Goal: Task Accomplishment & Management: Complete application form

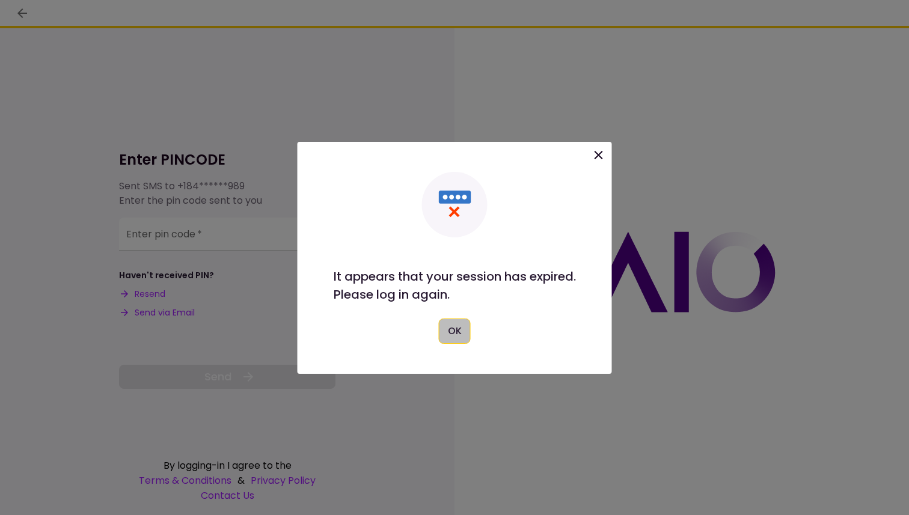
click at [458, 324] on button "OK" at bounding box center [455, 331] width 32 height 25
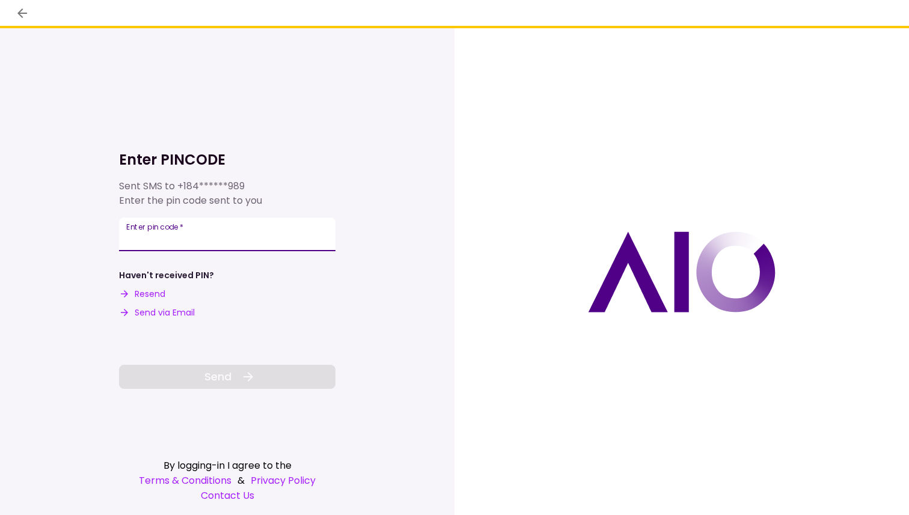
click at [221, 239] on input "Enter pin code   *" at bounding box center [227, 235] width 217 height 34
click at [152, 297] on button "Resend" at bounding box center [142, 294] width 46 height 13
click at [288, 227] on input "Enter pin code   *" at bounding box center [227, 233] width 217 height 34
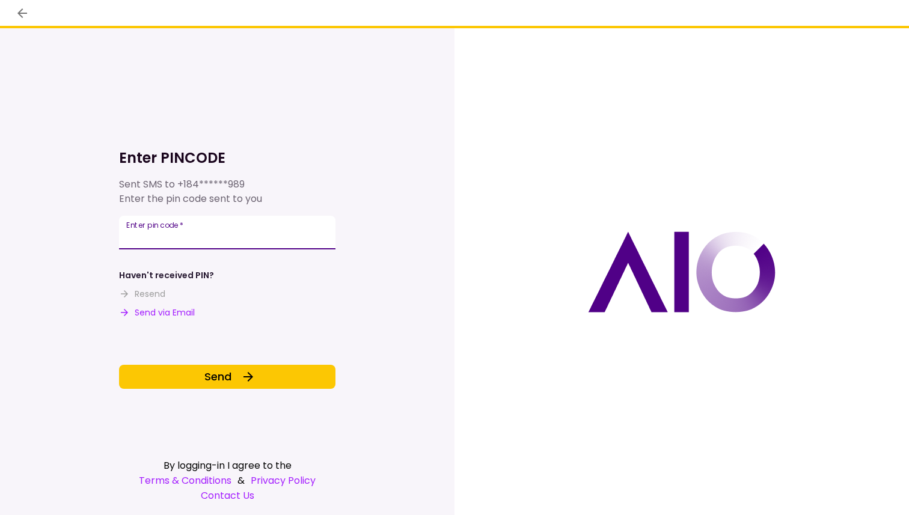
type input "******"
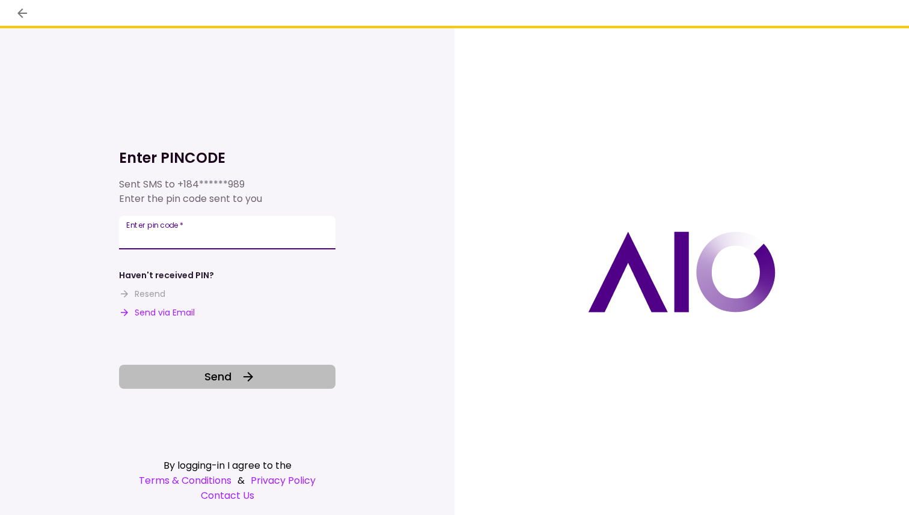
click at [257, 377] on button "Send" at bounding box center [227, 377] width 217 height 24
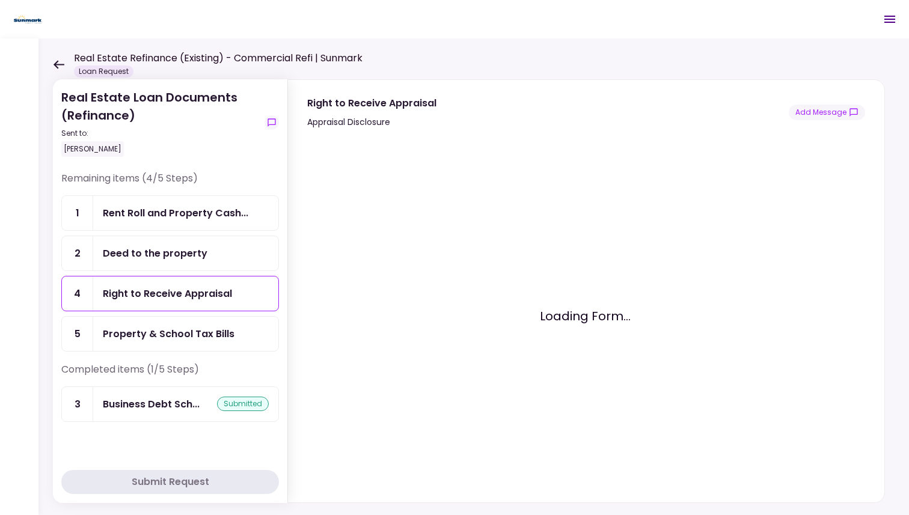
click at [218, 254] on div "Deed to the property" at bounding box center [186, 253] width 166 height 15
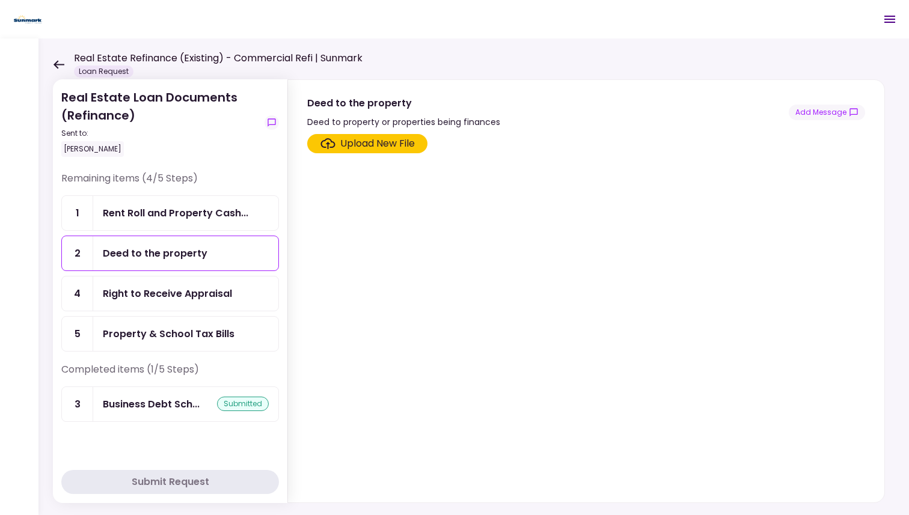
click at [393, 144] on div "Upload New File" at bounding box center [377, 144] width 75 height 14
click at [0, 0] on input "Upload New File" at bounding box center [0, 0] width 0 height 0
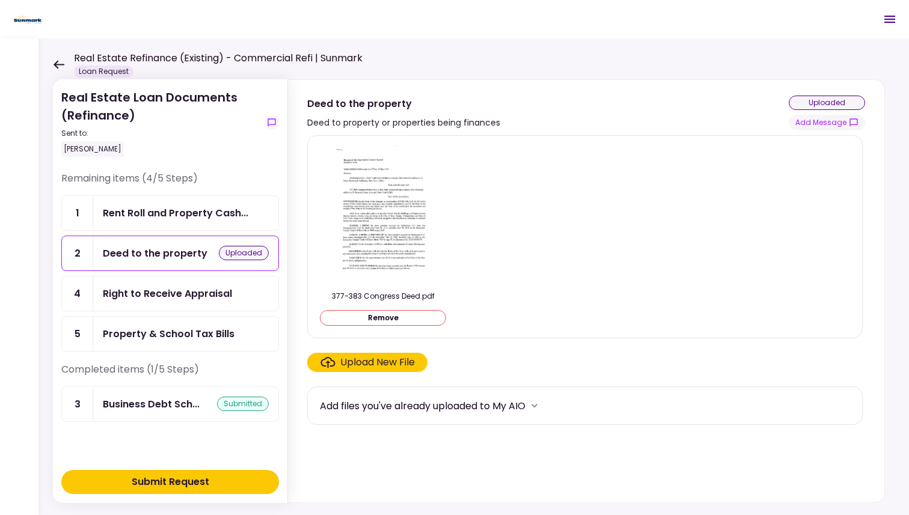
click at [526, 407] on div "Add files you've already uploaded to My AIO" at bounding box center [423, 406] width 206 height 15
click at [541, 407] on icon "more" at bounding box center [535, 406] width 12 height 12
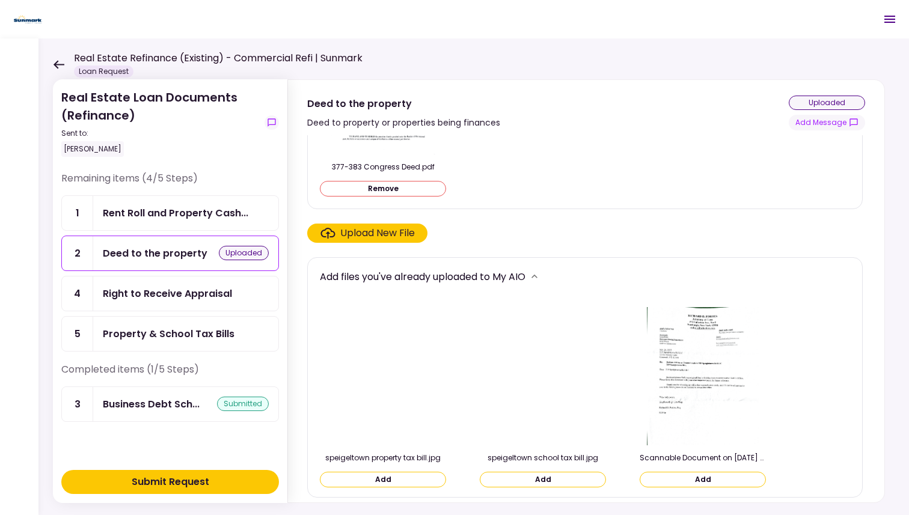
scroll to position [128, 0]
click at [406, 232] on div "Upload New File" at bounding box center [377, 235] width 75 height 14
click at [0, 0] on input "Upload New File" at bounding box center [0, 0] width 0 height 0
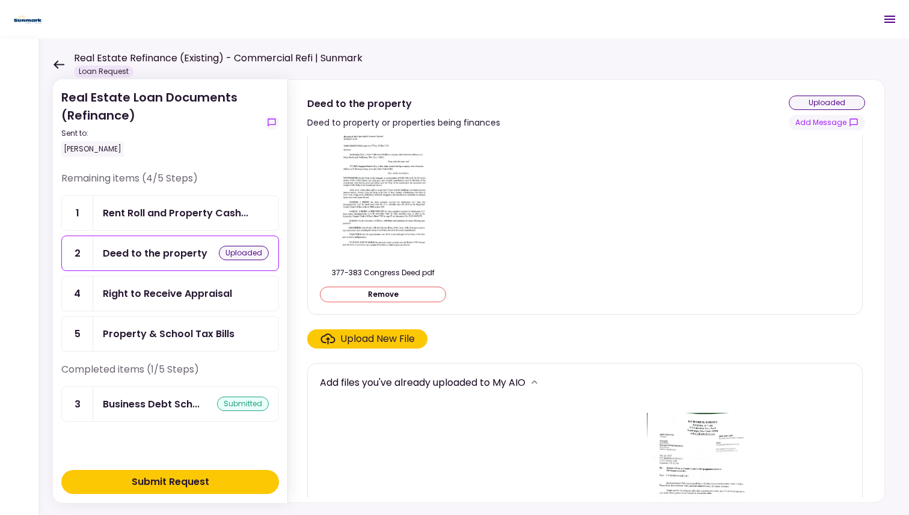
scroll to position [0, 0]
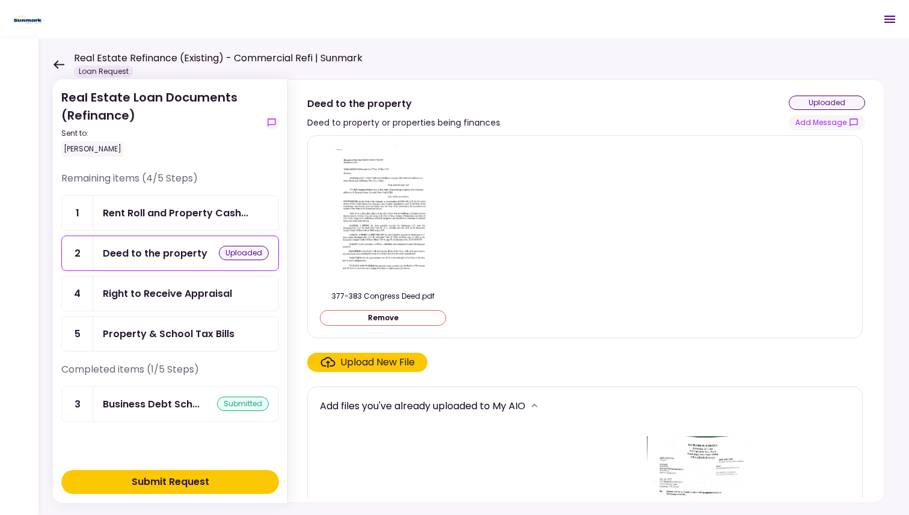
click at [197, 219] on div "Rent Roll and Property Cash..." at bounding box center [176, 213] width 146 height 15
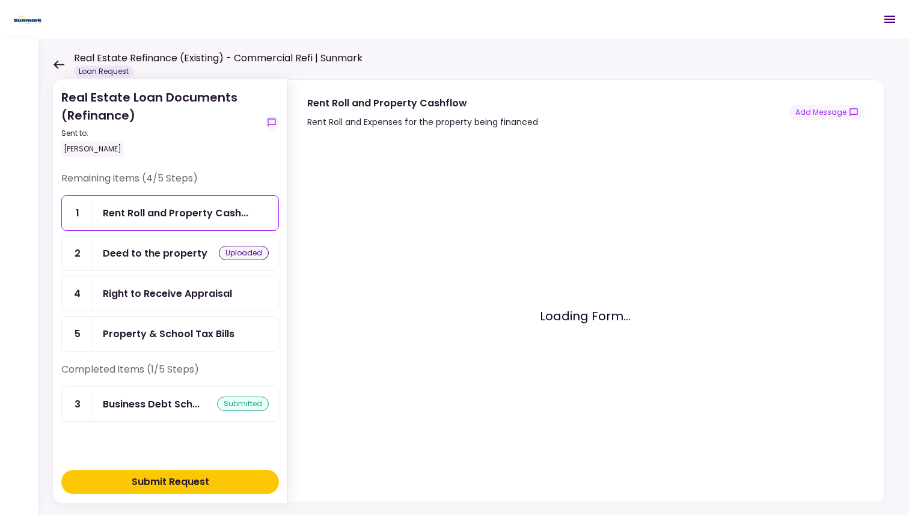
click at [198, 285] on div "Right to Receive Appraisal" at bounding box center [185, 294] width 185 height 34
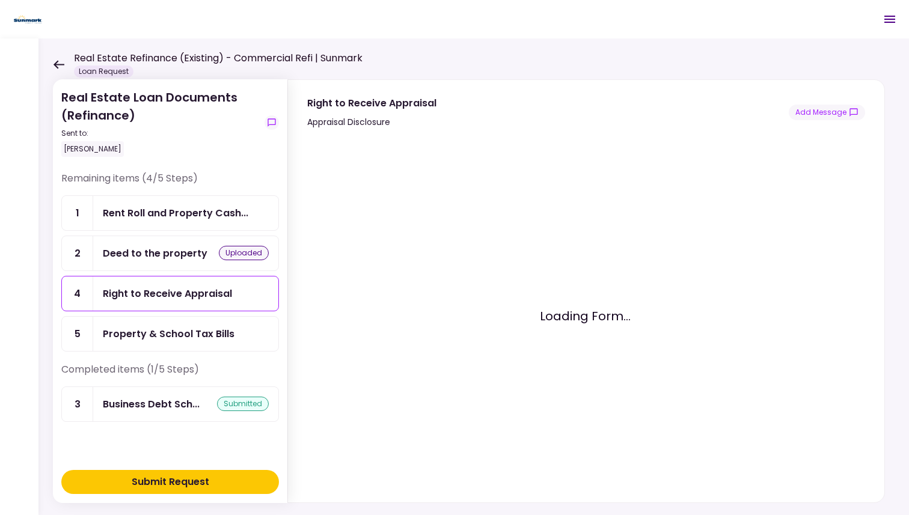
click at [208, 324] on div "Property & School Tax Bills" at bounding box center [185, 334] width 185 height 34
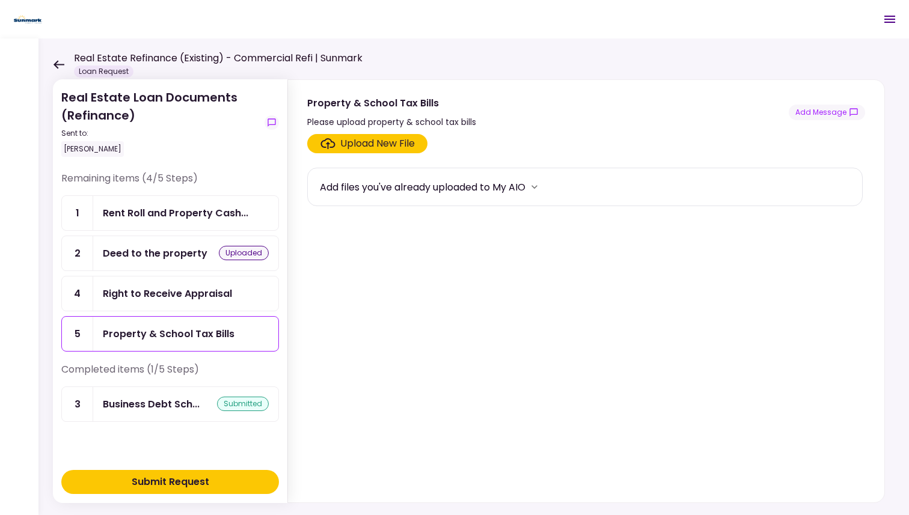
click at [179, 246] on div "Deed to the property" at bounding box center [155, 253] width 105 height 15
